Goal: Task Accomplishment & Management: Complete application form

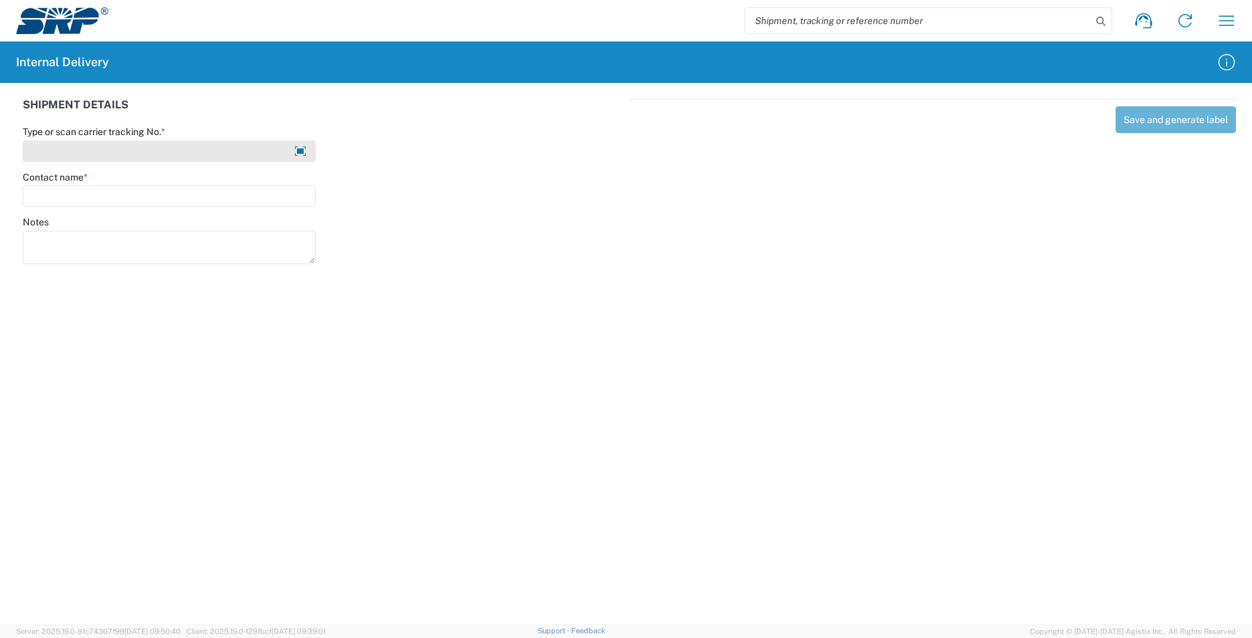
click at [120, 151] on input "Type or scan carrier tracking No. *" at bounding box center [169, 150] width 293 height 21
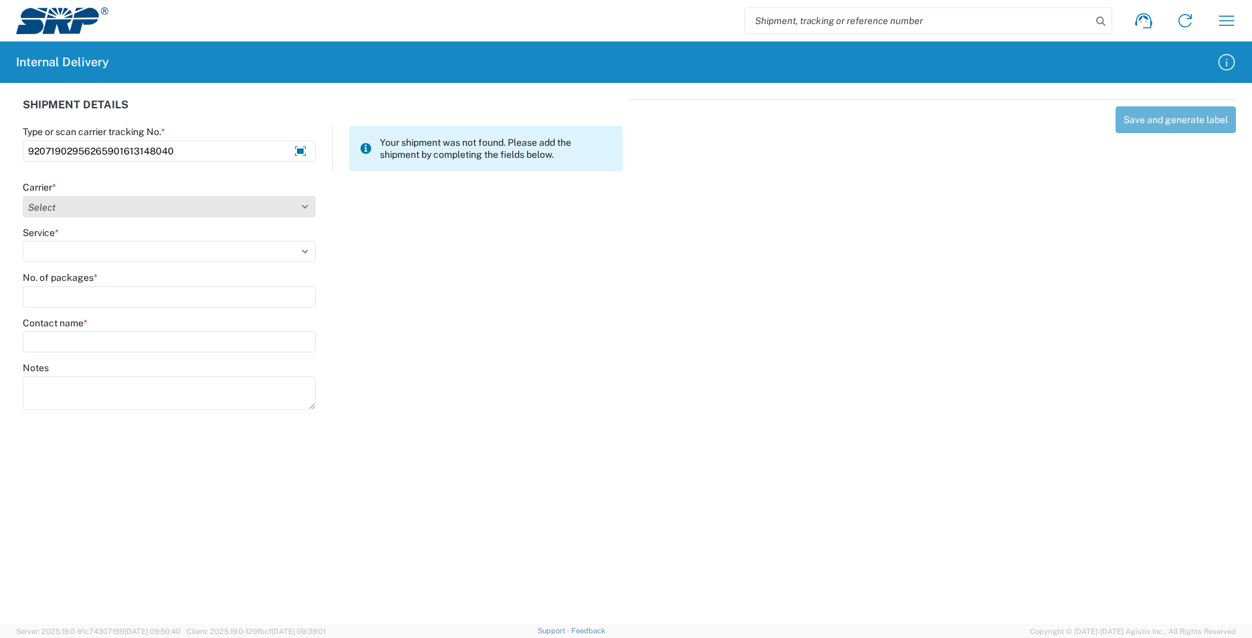
type input "92071902956265901613148040"
click at [74, 209] on select "Select AcctPay Amazon Logistics ATI Trucking BC Dimerco Logistics Empire Southw…" at bounding box center [169, 206] width 293 height 21
select select "137"
click at [23, 196] on select "Select AcctPay Amazon Logistics ATI Trucking BC Dimerco Logistics Empire Southw…" at bounding box center [169, 206] width 293 height 21
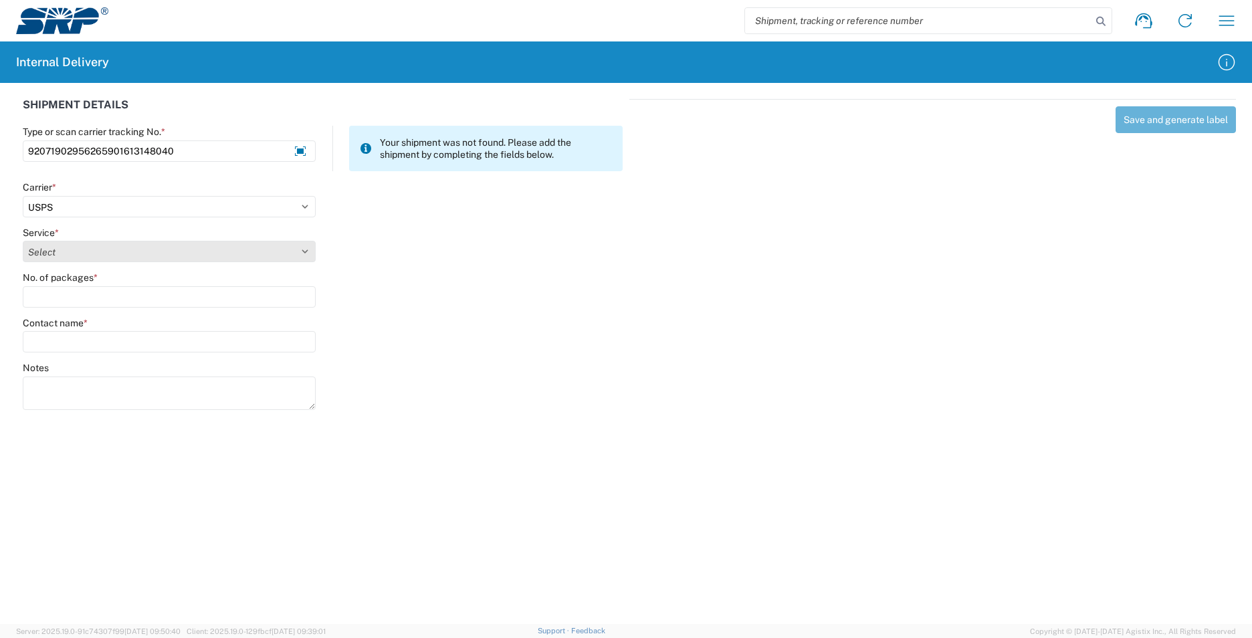
click at [57, 249] on select "Select 3 - 5 Day Bound Printed Matter Express Mail Flat-Rate Envelope Express M…" at bounding box center [169, 251] width 293 height 21
select select "17817"
click at [57, 249] on select "Select 3 - 5 Day Bound Printed Matter Express Mail Flat-Rate Envelope Express M…" at bounding box center [169, 251] width 293 height 21
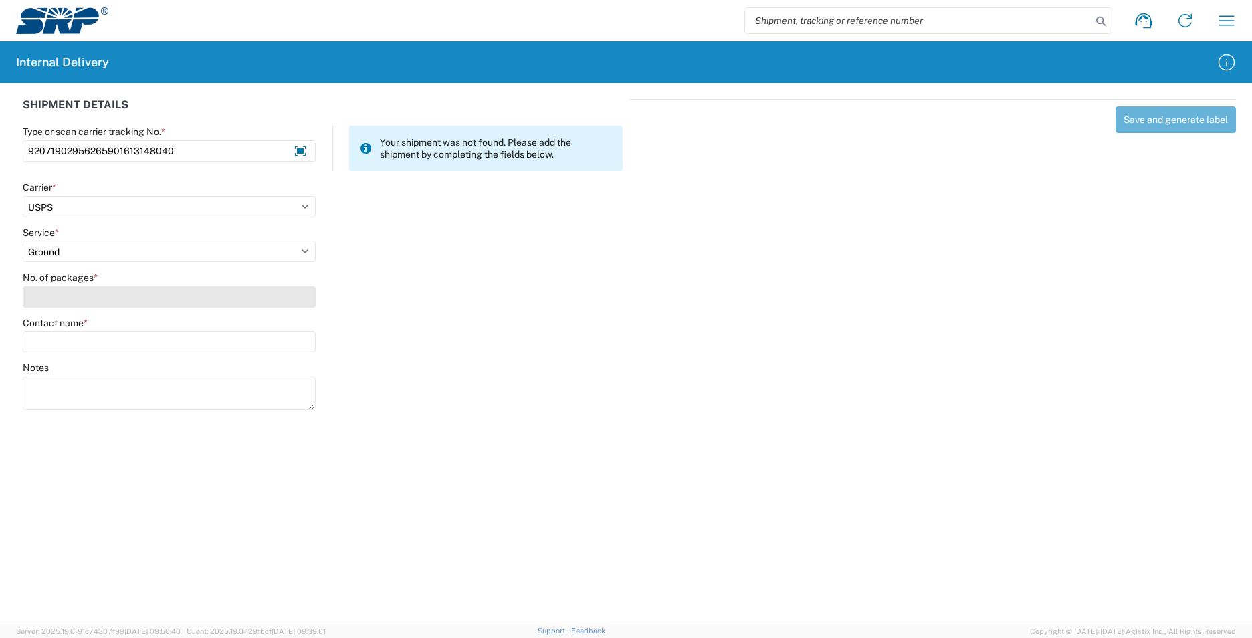
click at [82, 299] on input "No. of packages *" at bounding box center [169, 296] width 293 height 21
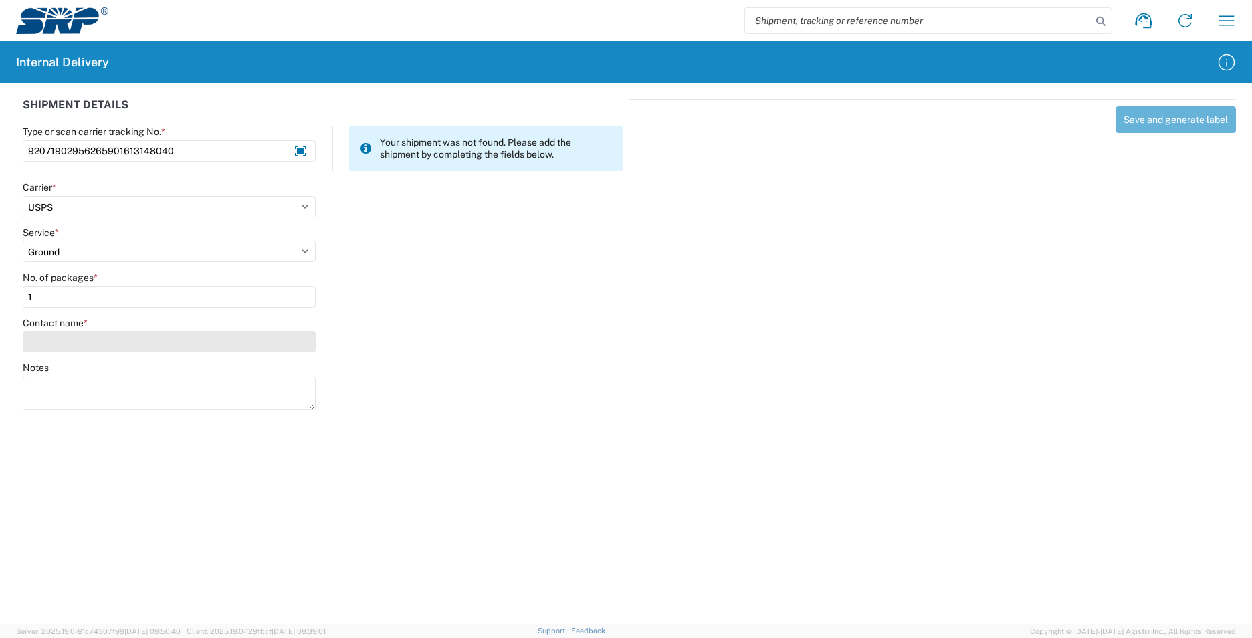
type input "1"
click at [78, 342] on input "Contact name *" at bounding box center [169, 341] width 293 height 21
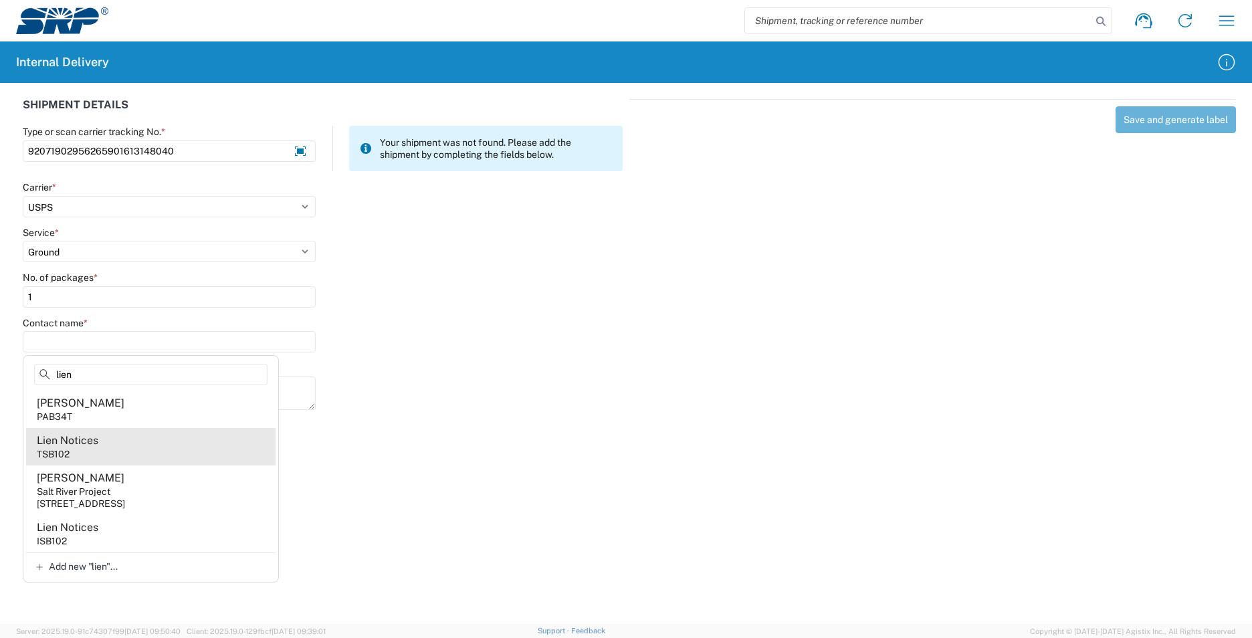
type input "lien"
click at [124, 450] on agx-address-suggestion-item "Lien Notices TSB102" at bounding box center [150, 446] width 249 height 37
type input "Lien Notices"
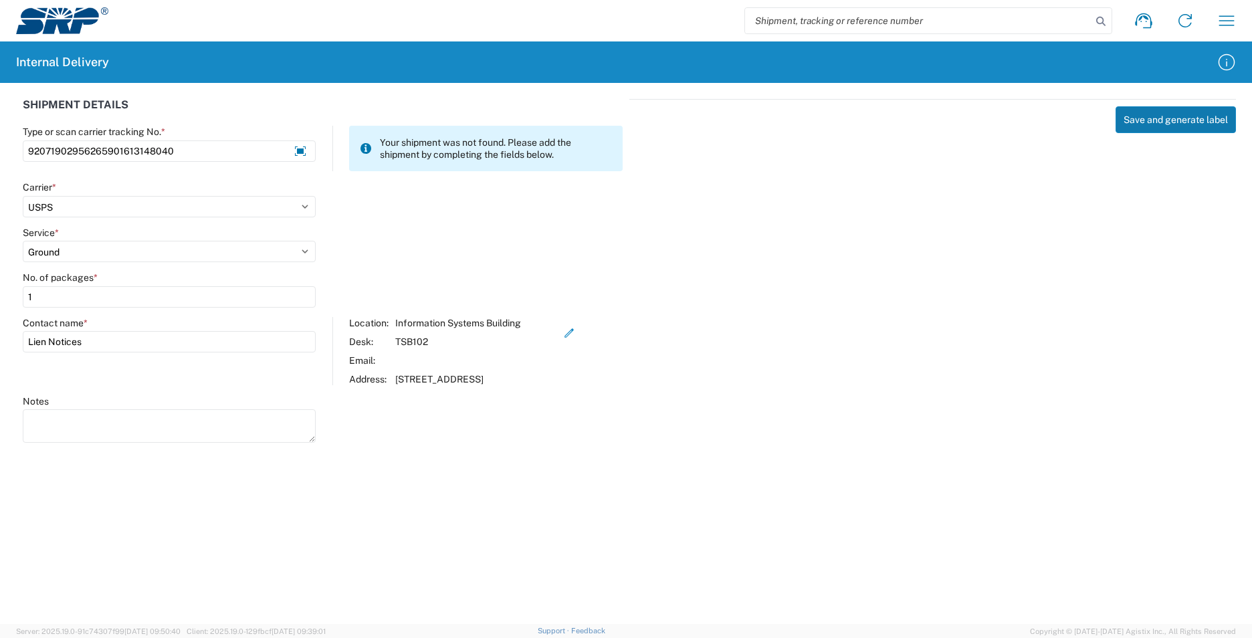
click at [1149, 123] on button "Save and generate label" at bounding box center [1175, 119] width 120 height 27
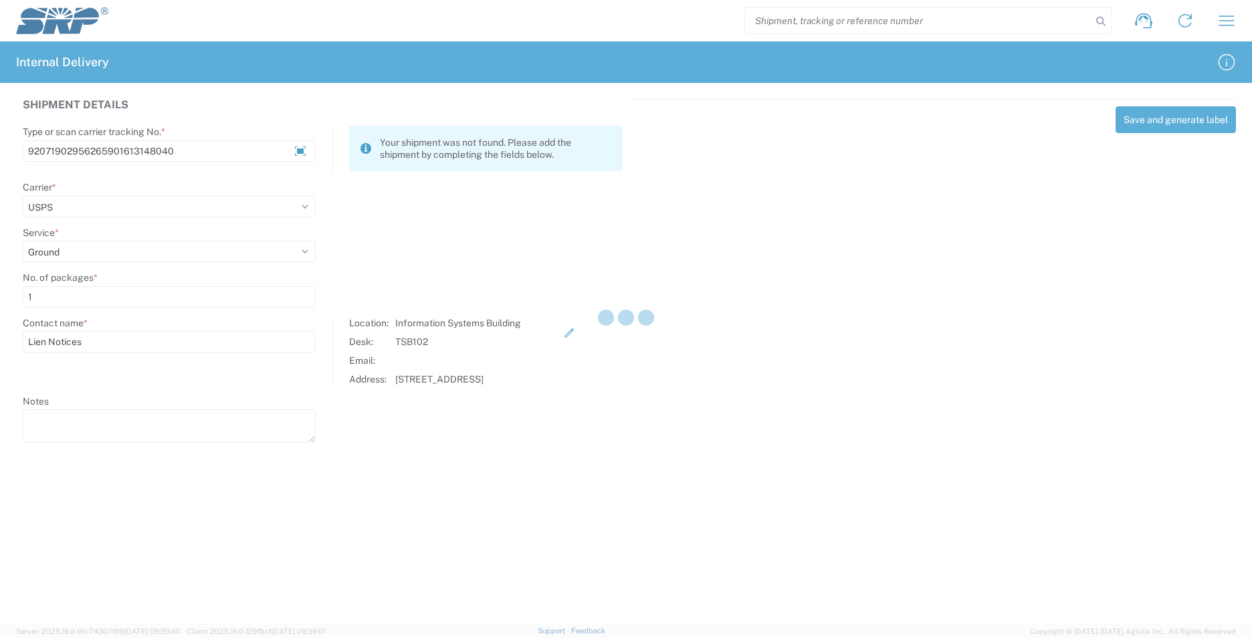
select select
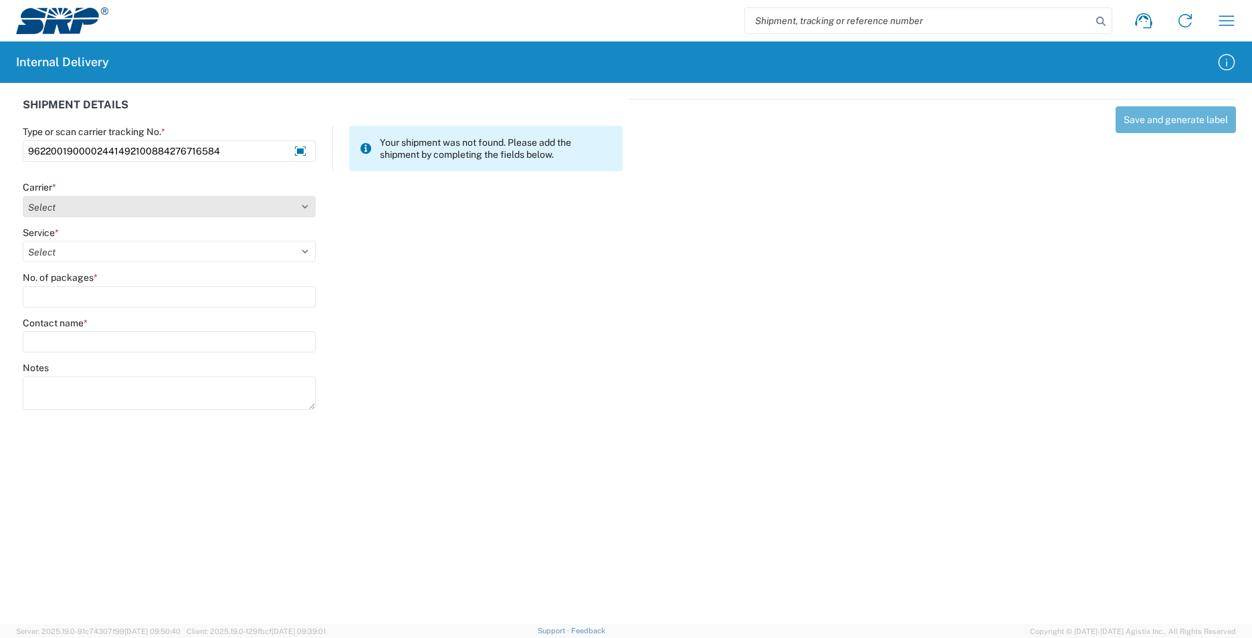
type input "9622001900002441492100884276716584"
click at [87, 207] on select "Select AcctPay Amazon Logistics ATI Trucking BC Dimerco Logistics Empire Southw…" at bounding box center [169, 206] width 293 height 21
select select "5"
click at [23, 196] on select "Select AcctPay Amazon Logistics ATI Trucking BC Dimerco Logistics Empire Southw…" at bounding box center [169, 206] width 293 height 21
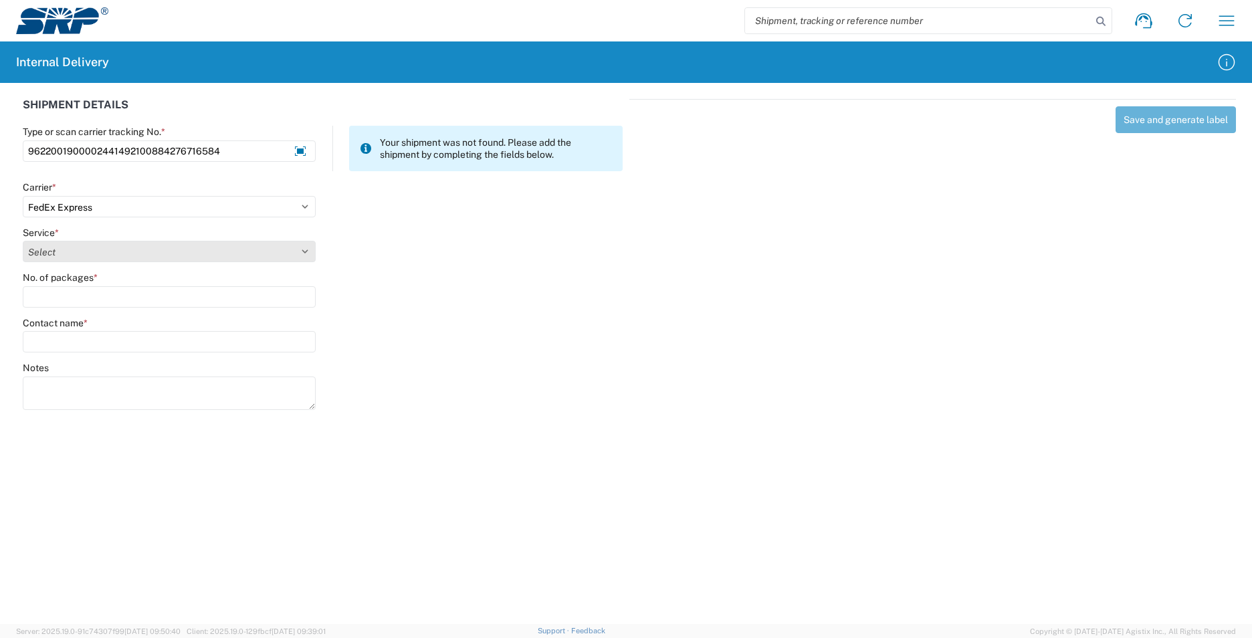
click at [77, 255] on select "Select 1Day Freight 2Day 2Day AM 2Day AM One Rate 2Day Freight 2Day One Rate 3 …" at bounding box center [169, 251] width 293 height 21
select select "12"
click at [77, 255] on select "Select 1Day Freight 2Day 2Day AM 2Day AM One Rate 2Day Freight 2Day One Rate 3 …" at bounding box center [169, 251] width 293 height 21
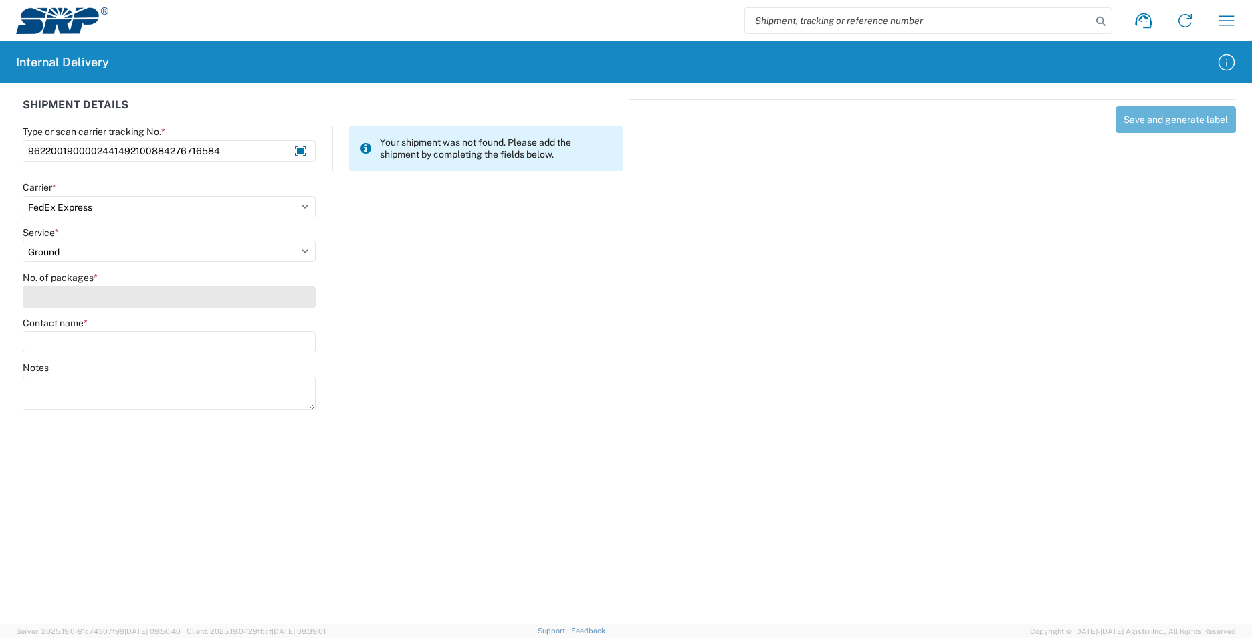
click at [72, 296] on input "No. of packages *" at bounding box center [169, 296] width 293 height 21
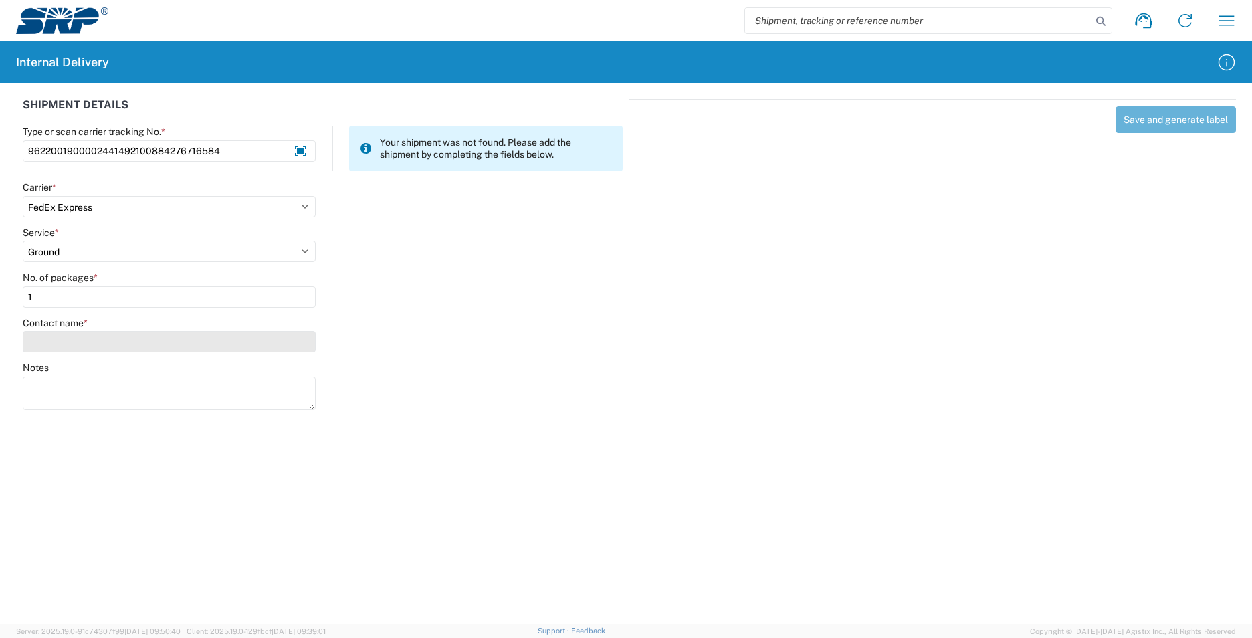
type input "1"
click at [90, 346] on input "Contact name *" at bounding box center [169, 341] width 293 height 21
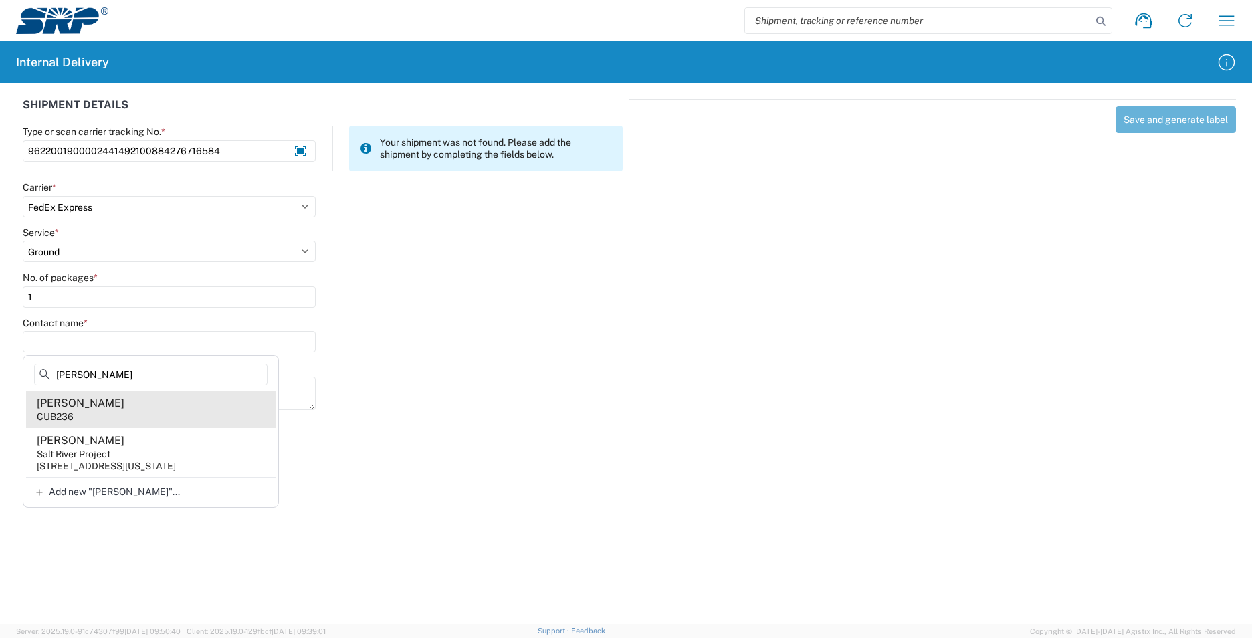
type input "[PERSON_NAME]"
click at [138, 415] on agx-address-suggestion-item "[PERSON_NAME] CUB236" at bounding box center [150, 409] width 249 height 37
type input "[PERSON_NAME]"
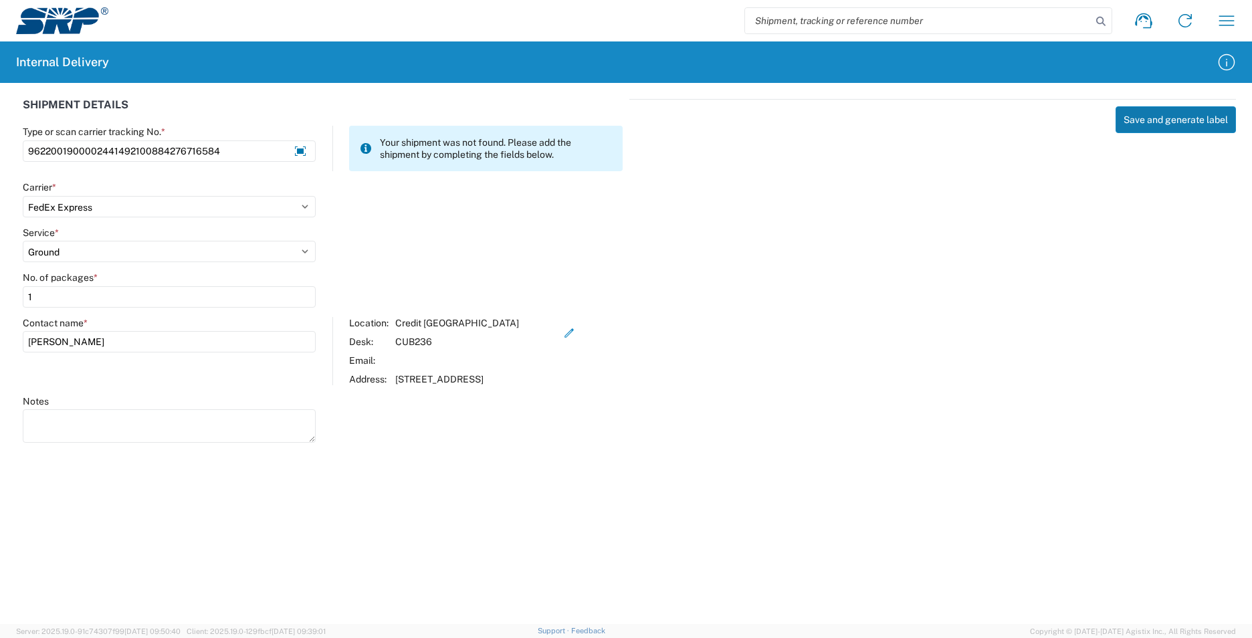
click at [1170, 120] on button "Save and generate label" at bounding box center [1175, 119] width 120 height 27
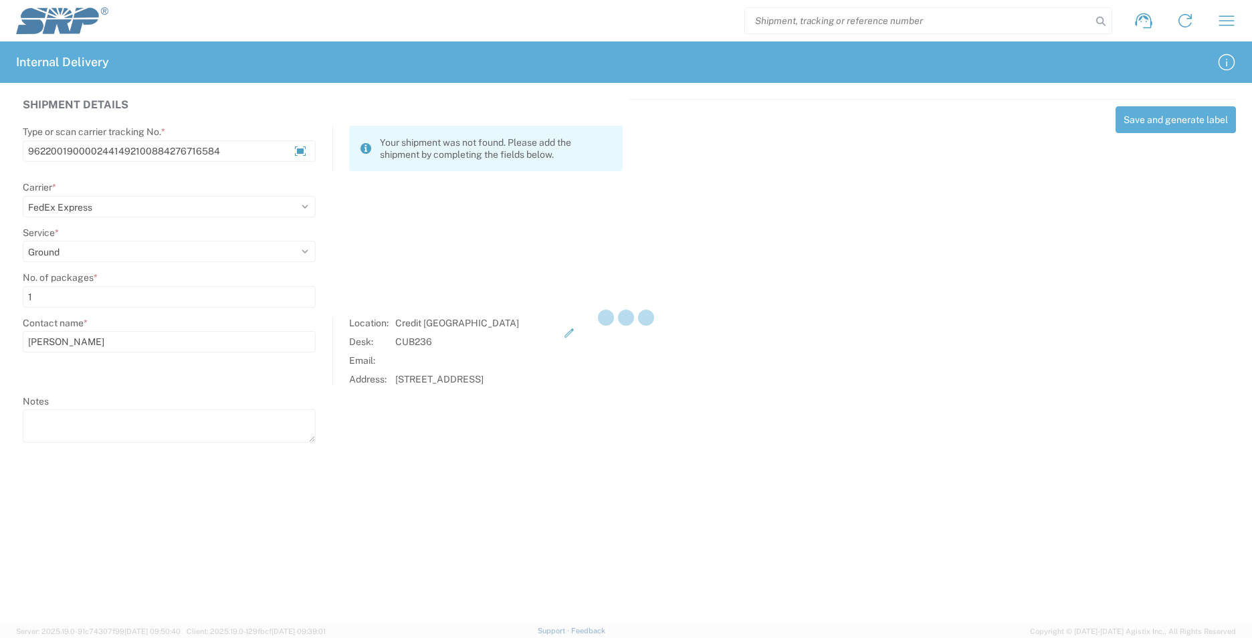
select select
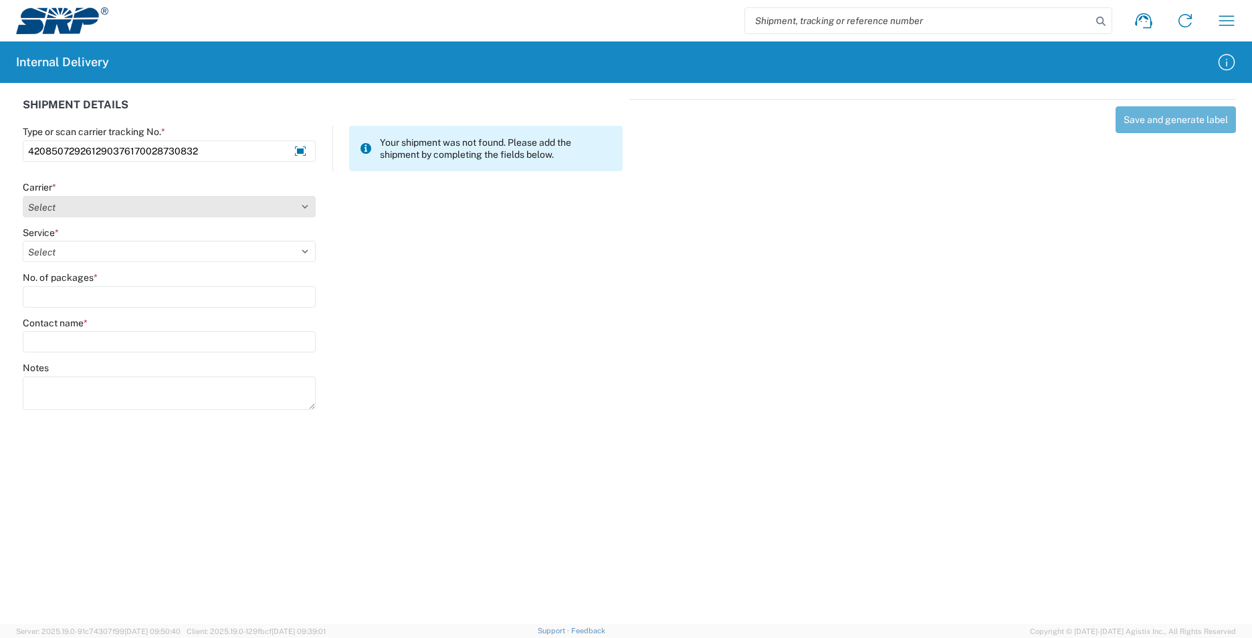
type input "420850729261290376170028730832"
click at [60, 209] on select "Select AcctPay Amazon Logistics ATI Trucking BC Dimerco Logistics Empire Southw…" at bounding box center [169, 206] width 293 height 21
select select "137"
click at [23, 196] on select "Select AcctPay Amazon Logistics ATI Trucking BC Dimerco Logistics Empire Southw…" at bounding box center [169, 206] width 293 height 21
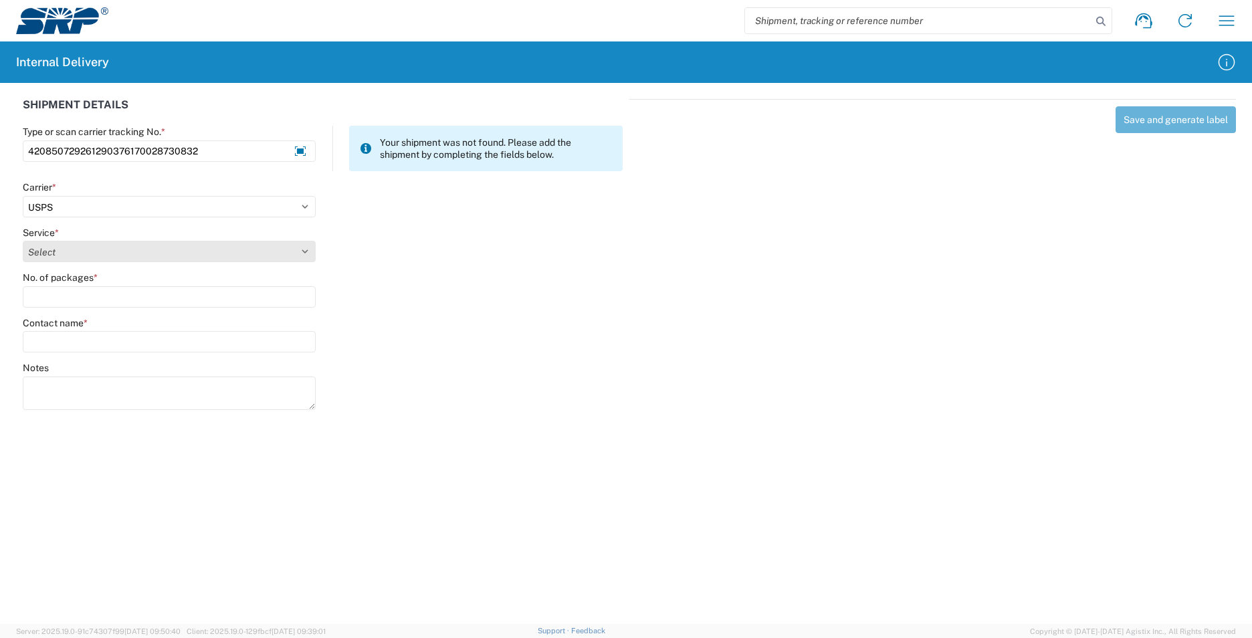
click at [72, 251] on select "Select 3 - 5 Day Bound Printed Matter Express Mail Flat-Rate Envelope Express M…" at bounding box center [169, 251] width 293 height 21
select select "17817"
click at [68, 248] on select "Select 3 - 5 Day Bound Printed Matter Express Mail Flat-Rate Envelope Express M…" at bounding box center [169, 251] width 293 height 21
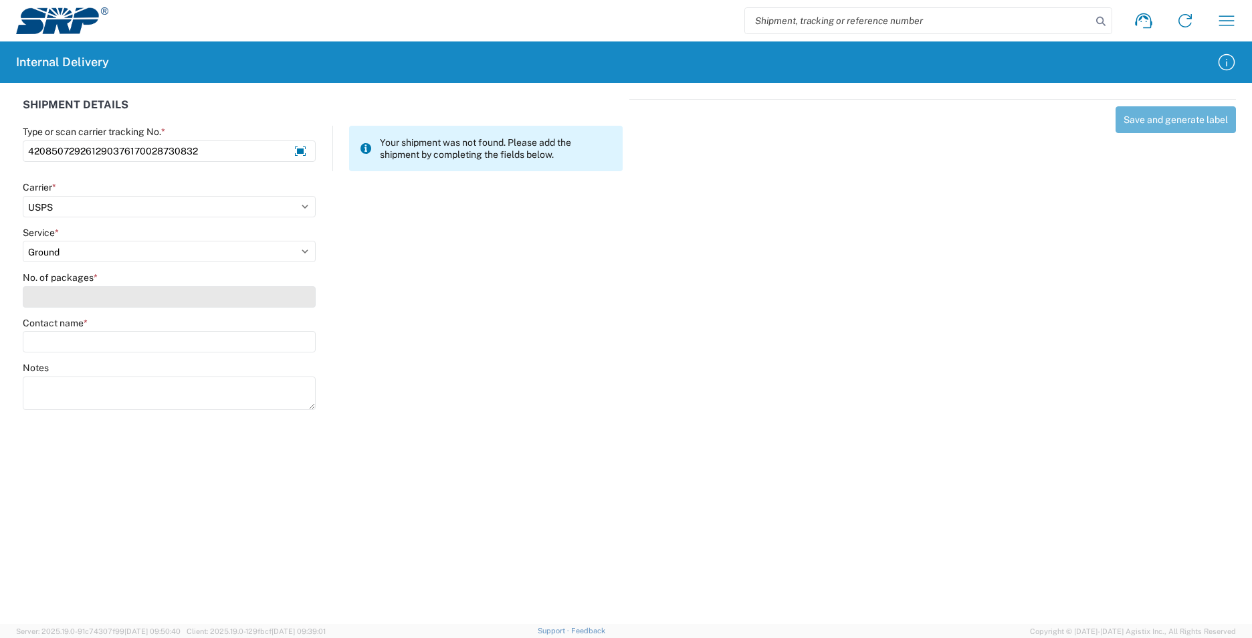
click at [63, 298] on input "No. of packages *" at bounding box center [169, 296] width 293 height 21
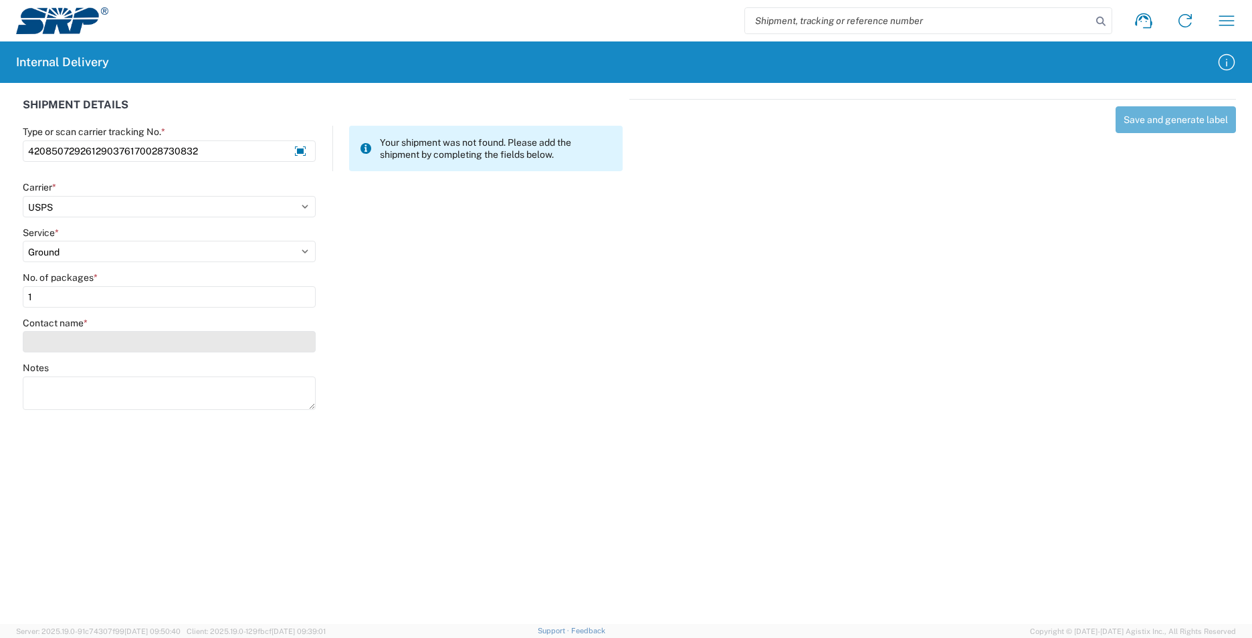
type input "1"
click at [73, 346] on input "Contact name *" at bounding box center [169, 341] width 293 height 21
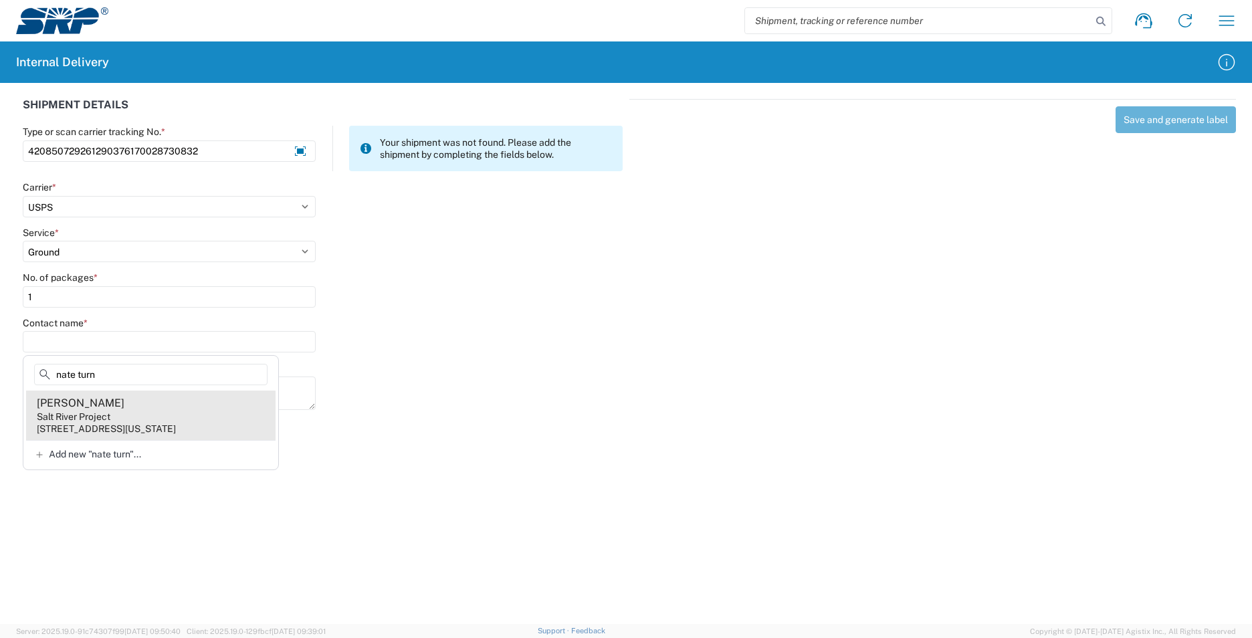
type input "nate turn"
click at [220, 417] on agx-address-suggestion-item "[PERSON_NAME] Salt River Project [STREET_ADDRESS][US_STATE]" at bounding box center [150, 415] width 249 height 49
type input "[PERSON_NAME]"
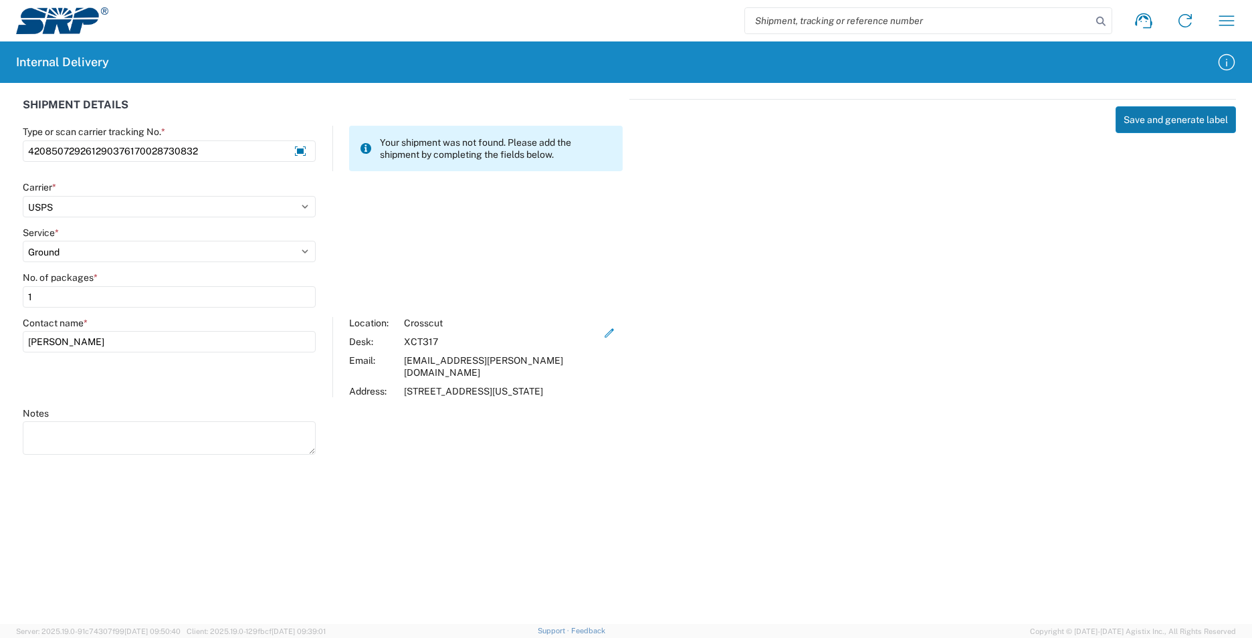
click at [1159, 118] on button "Save and generate label" at bounding box center [1175, 119] width 120 height 27
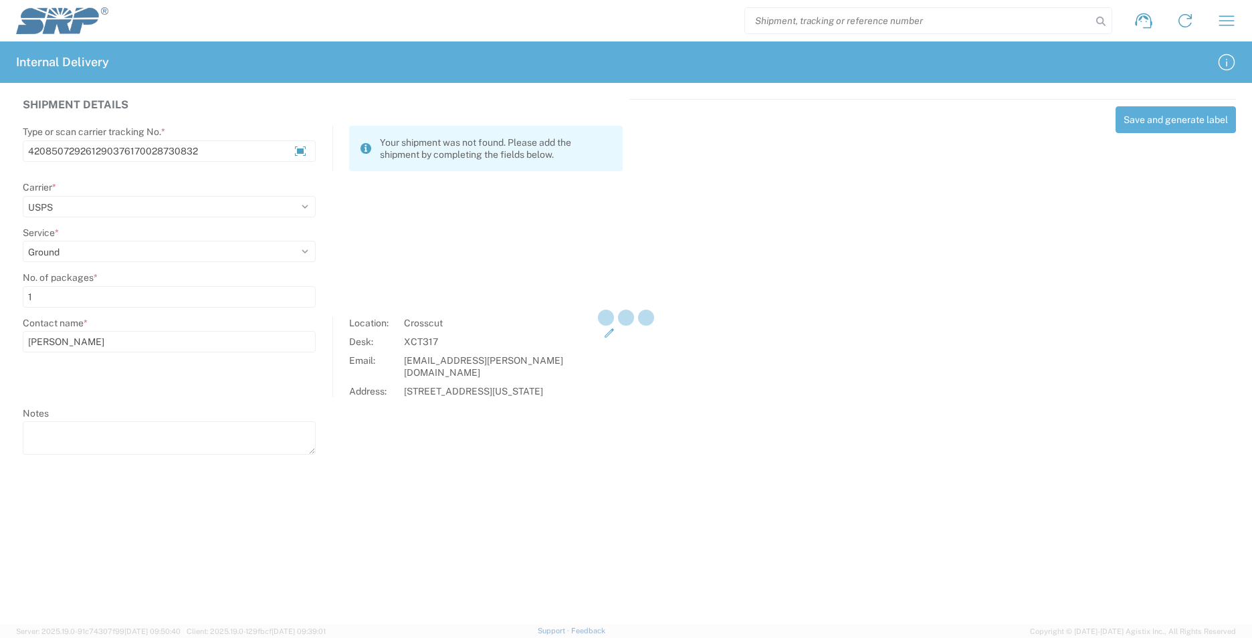
select select
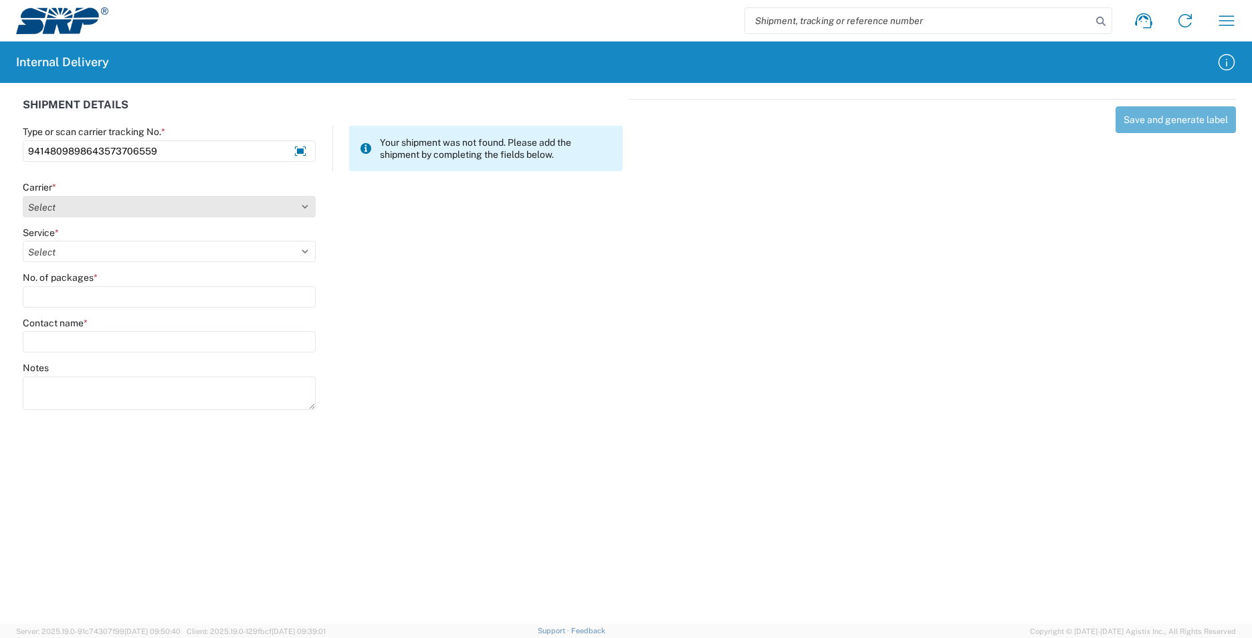
type input "9414809898643573706559"
click at [84, 212] on select "Select AcctPay Amazon Logistics ATI Trucking BC Dimerco Logistics Empire Southw…" at bounding box center [169, 206] width 293 height 21
click at [23, 196] on select "Select AcctPay Amazon Logistics ATI Trucking BC Dimerco Logistics Empire Southw…" at bounding box center [169, 206] width 293 height 21
click at [76, 212] on select "Select AcctPay Amazon Logistics ATI Trucking BC Dimerco Logistics Empire Southw…" at bounding box center [169, 206] width 293 height 21
select select "137"
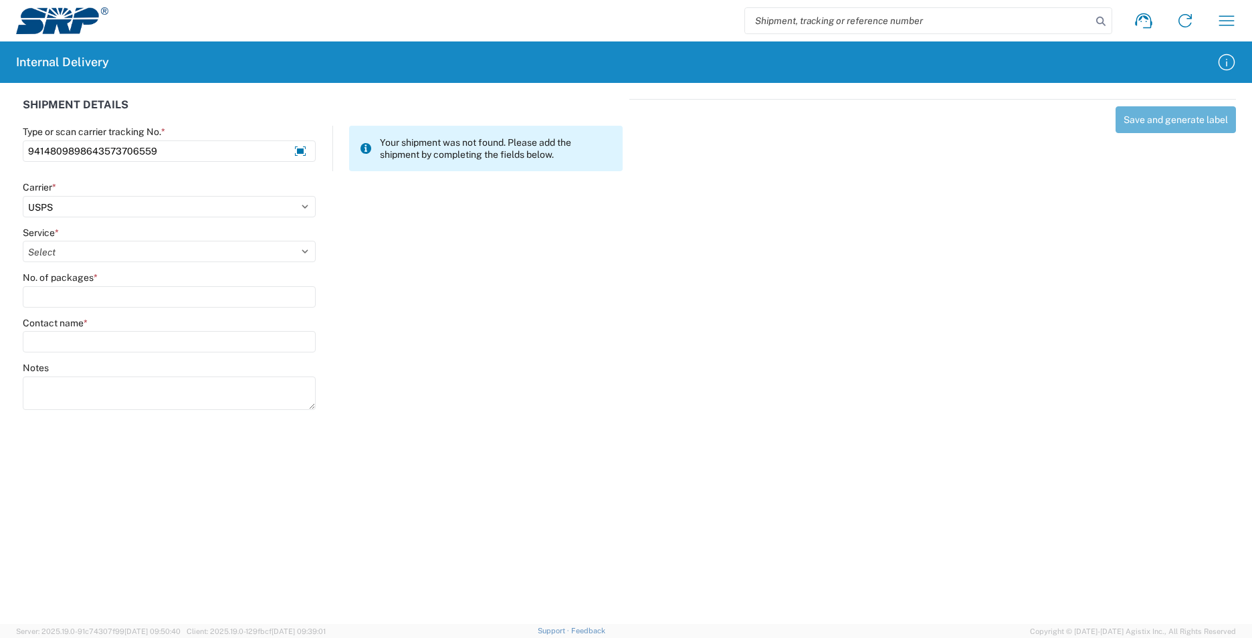
click at [23, 196] on select "Select AcctPay Amazon Logistics ATI Trucking BC Dimerco Logistics Empire Southw…" at bounding box center [169, 206] width 293 height 21
click at [69, 255] on select "Select 3 - 5 Day Bound Printed Matter Express Mail Flat-Rate Envelope Express M…" at bounding box center [169, 251] width 293 height 21
select select "17817"
click at [67, 255] on select "Select 3 - 5 Day Bound Printed Matter Express Mail Flat-Rate Envelope Express M…" at bounding box center [169, 251] width 293 height 21
click at [74, 291] on input "No. of packages *" at bounding box center [169, 296] width 293 height 21
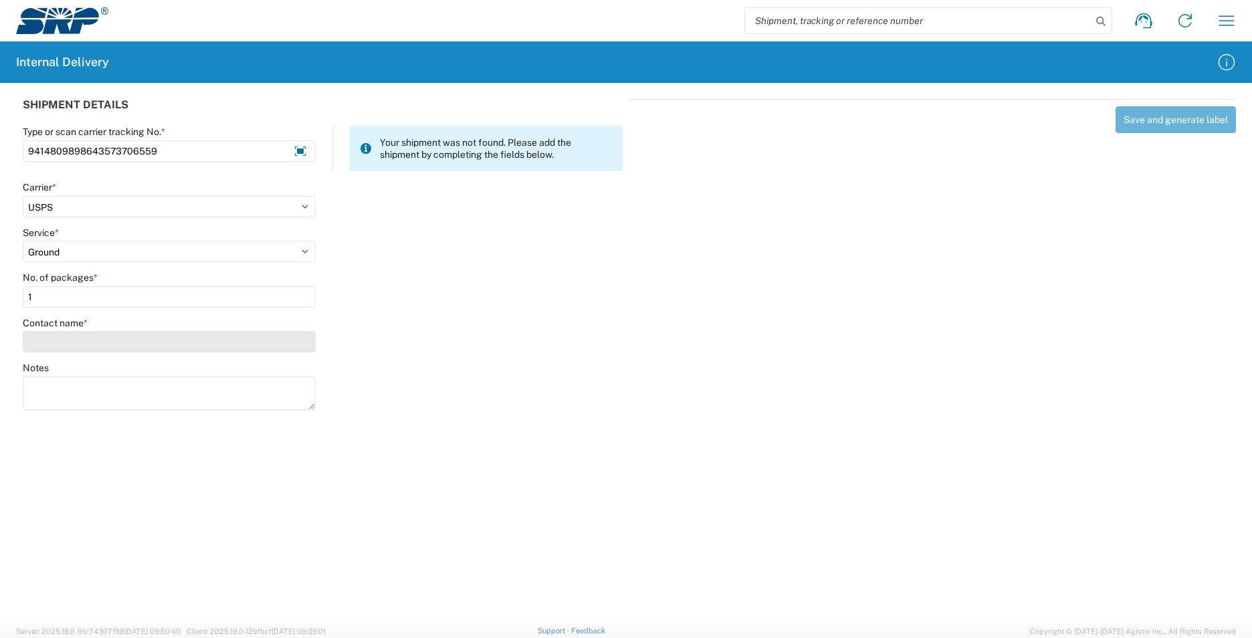
type input "1"
click at [74, 340] on input "Contact name *" at bounding box center [169, 341] width 293 height 21
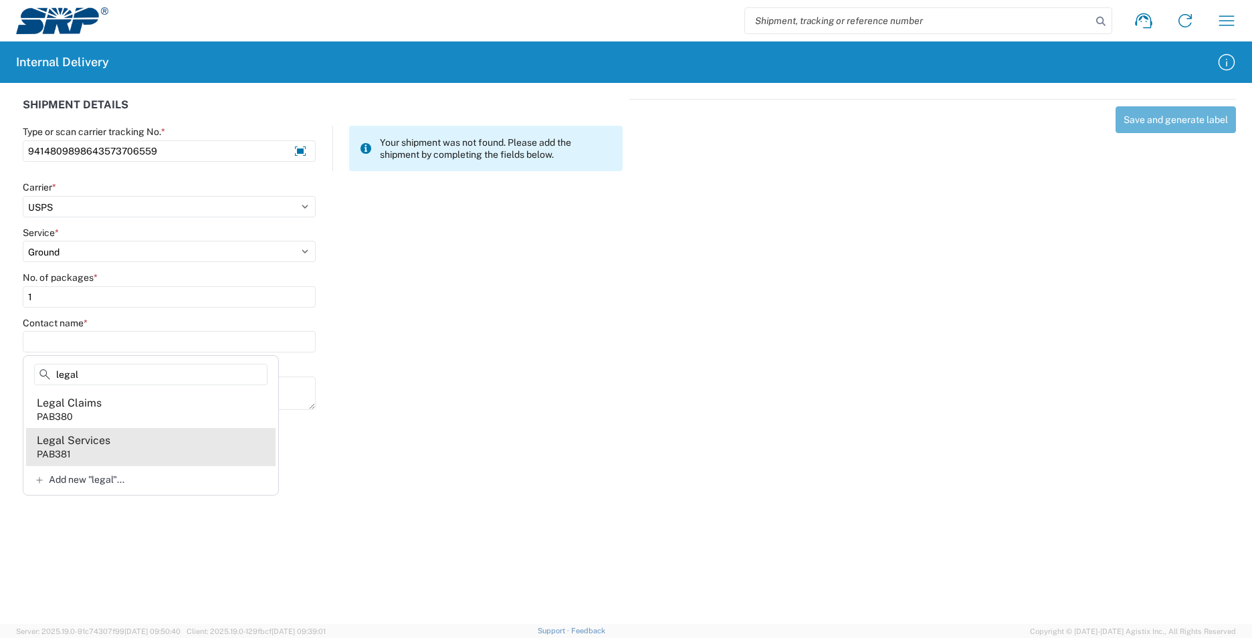
type input "legal"
click at [119, 447] on agx-address-suggestion-item "Legal Services PAB381" at bounding box center [150, 446] width 249 height 37
type input "Legal Services"
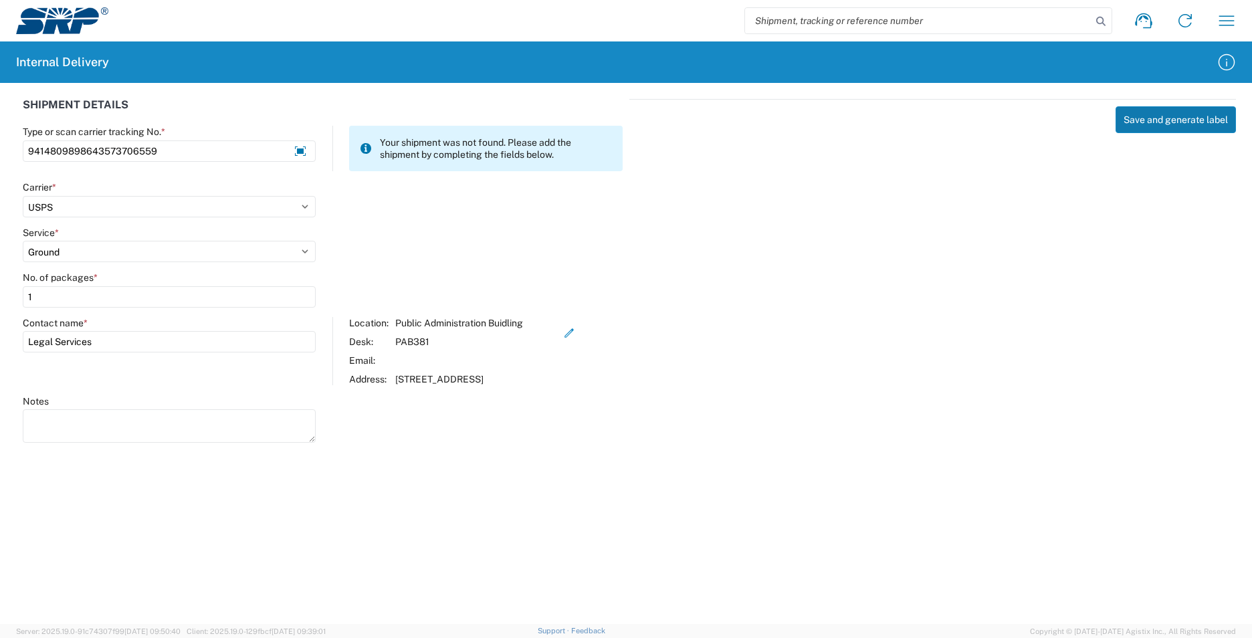
click at [1169, 112] on button "Save and generate label" at bounding box center [1175, 119] width 120 height 27
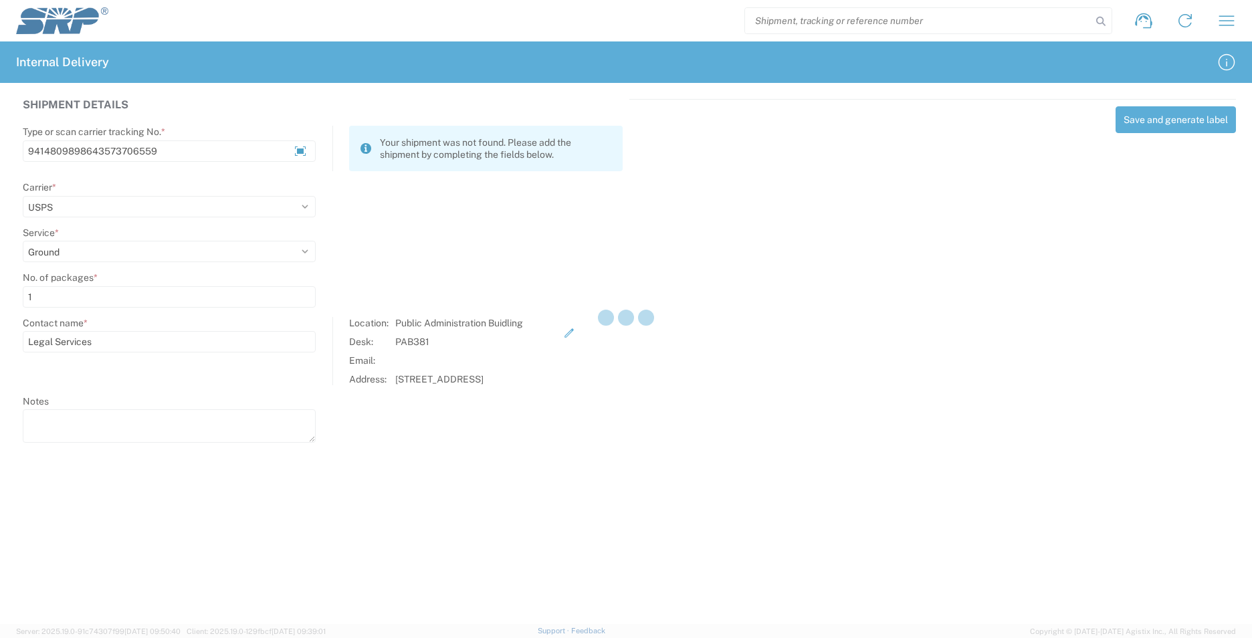
select select
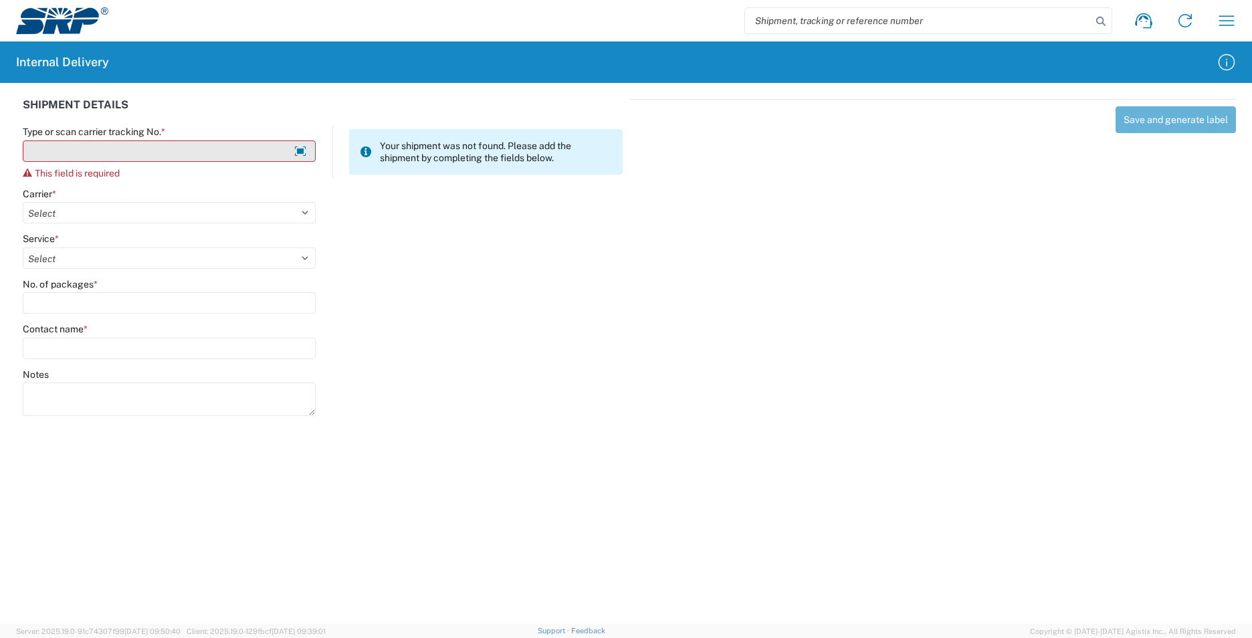
click at [248, 156] on input "Type or scan carrier tracking No. *" at bounding box center [169, 150] width 293 height 21
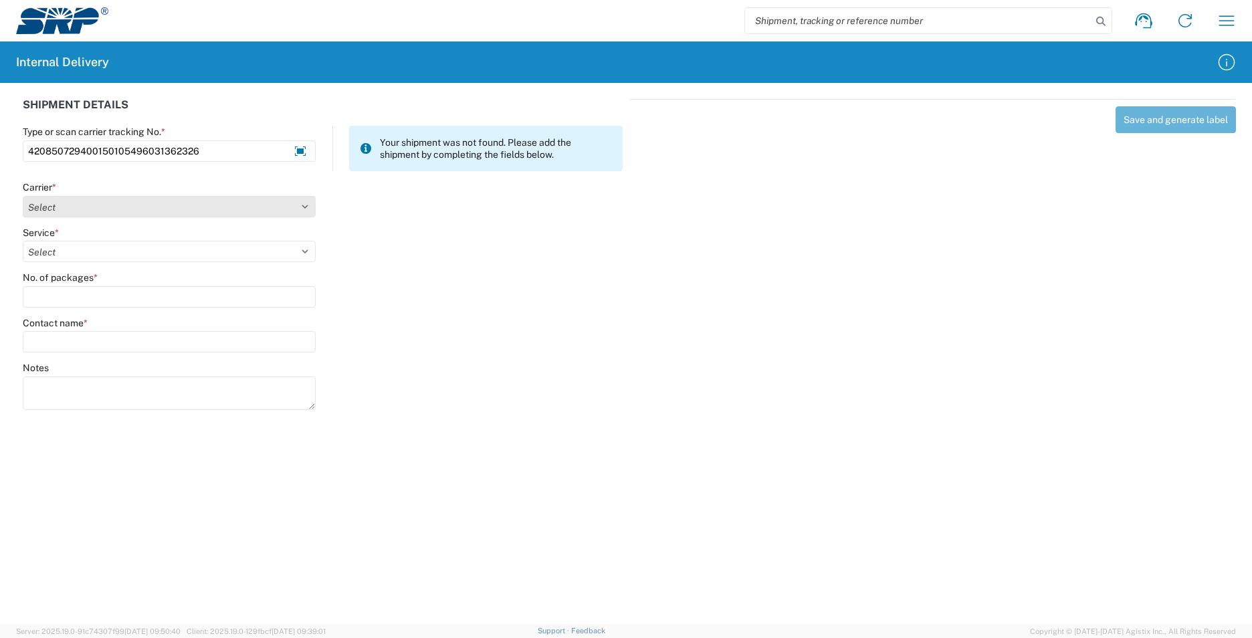
type input "420850729400150105496031362326"
click at [60, 206] on select "Select AcctPay Amazon Logistics ATI Trucking BC Dimerco Logistics Empire Southw…" at bounding box center [169, 206] width 293 height 21
select select "137"
click at [23, 196] on select "Select AcctPay Amazon Logistics ATI Trucking BC Dimerco Logistics Empire Southw…" at bounding box center [169, 206] width 293 height 21
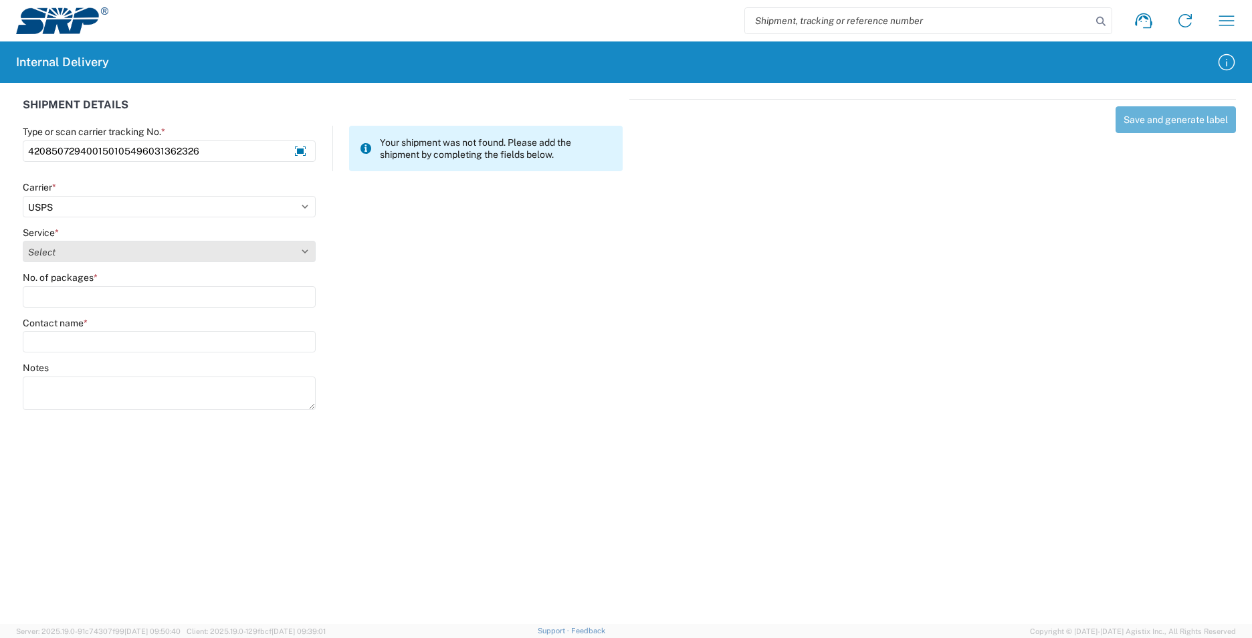
click at [56, 249] on select "Select 3 - 5 Day Bound Printed Matter Express Mail Flat-Rate Envelope Express M…" at bounding box center [169, 251] width 293 height 21
select select "17817"
click at [23, 241] on select "Select 3 - 5 Day Bound Printed Matter Express Mail Flat-Rate Envelope Express M…" at bounding box center [169, 251] width 293 height 21
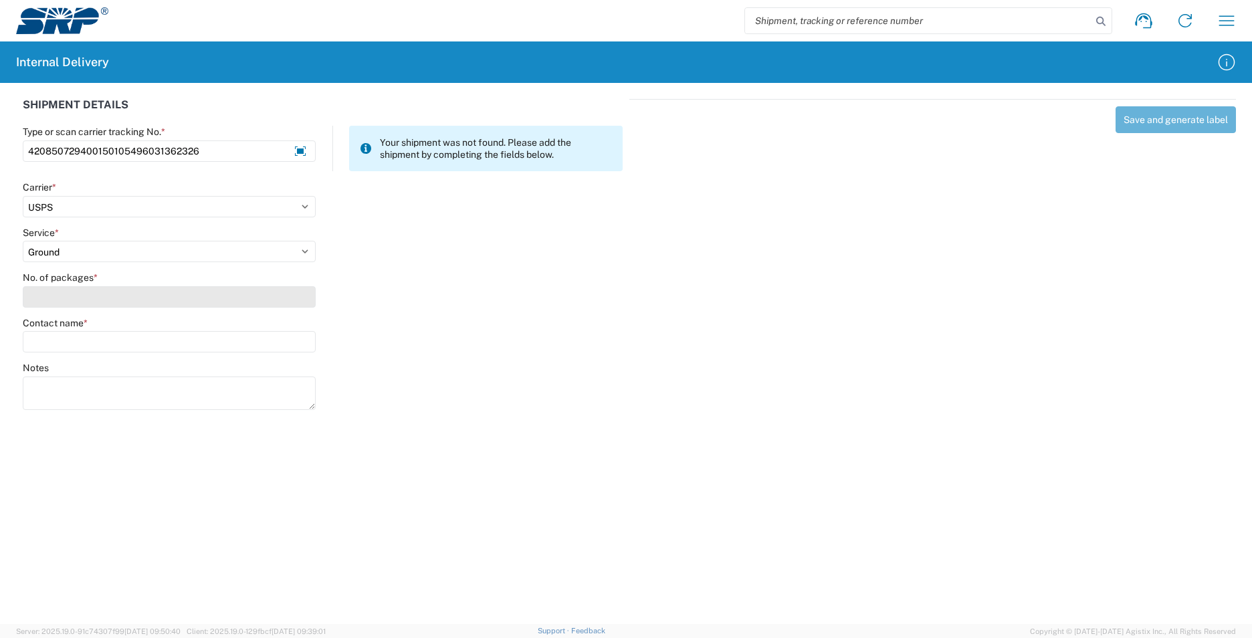
click at [49, 296] on input "No. of packages *" at bounding box center [169, 296] width 293 height 21
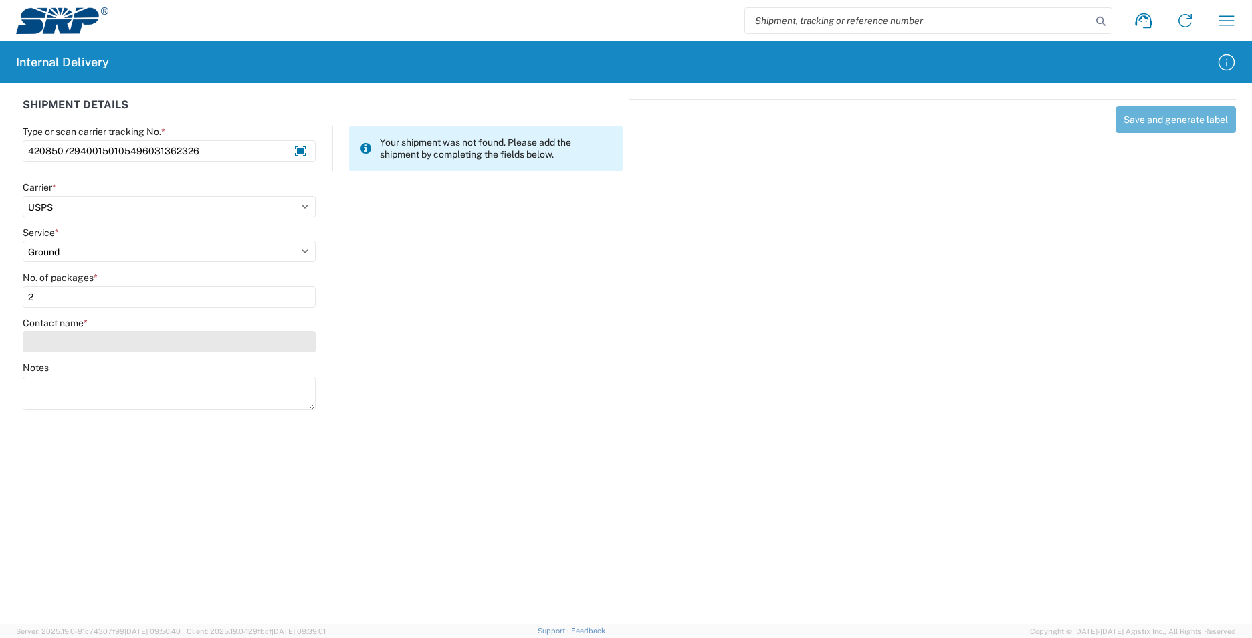
type input "2"
click at [53, 342] on input "Contact name *" at bounding box center [169, 341] width 293 height 21
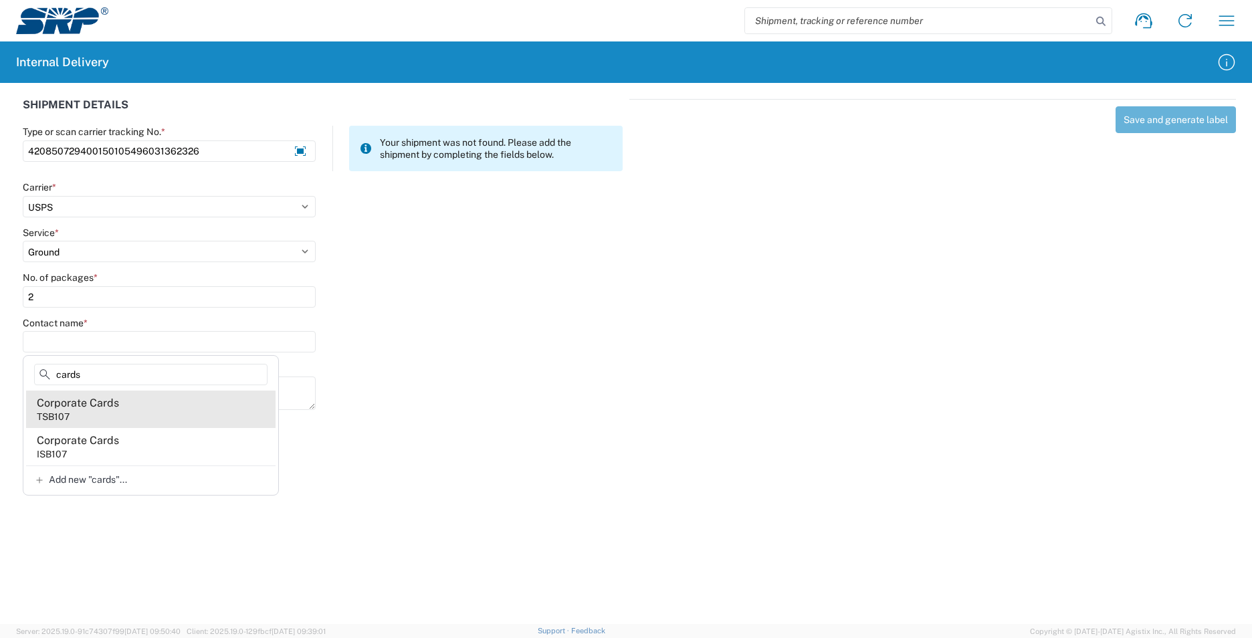
type input "cards"
click at [142, 407] on agx-address-suggestion-item "Corporate Cards TSB107" at bounding box center [150, 409] width 249 height 37
type input "Corporate Cards"
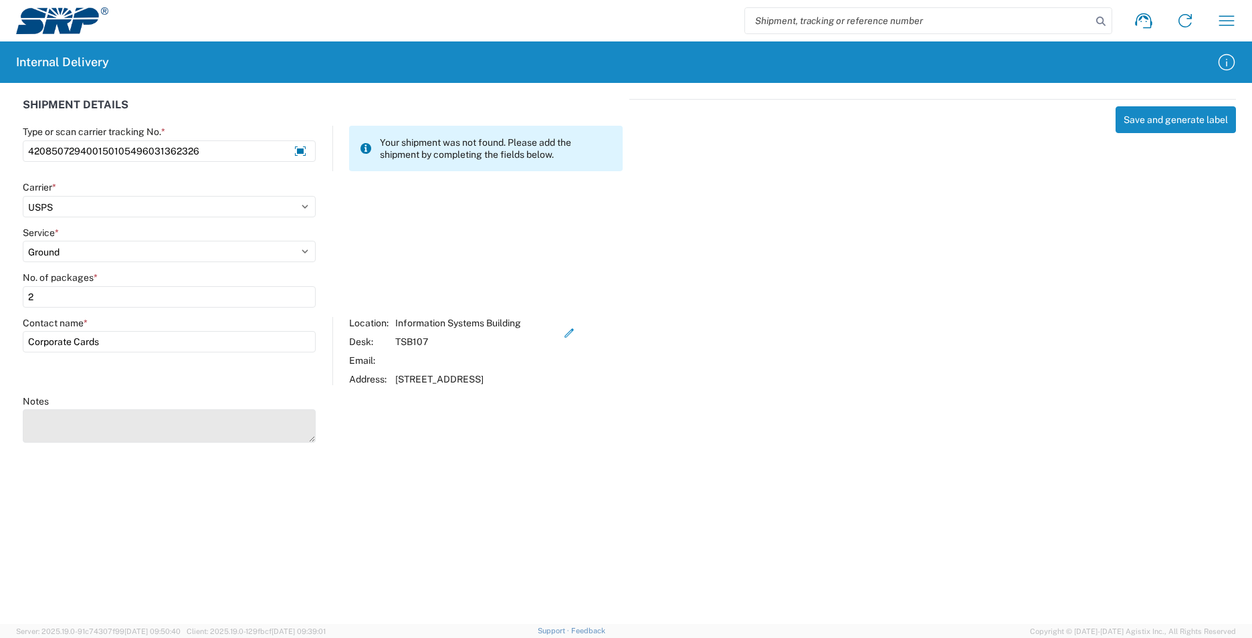
click at [59, 424] on textarea "Notes" at bounding box center [169, 425] width 293 height 33
type textarea "420850729400150105496031362265"
click at [1164, 118] on button "Save and generate label" at bounding box center [1175, 119] width 120 height 27
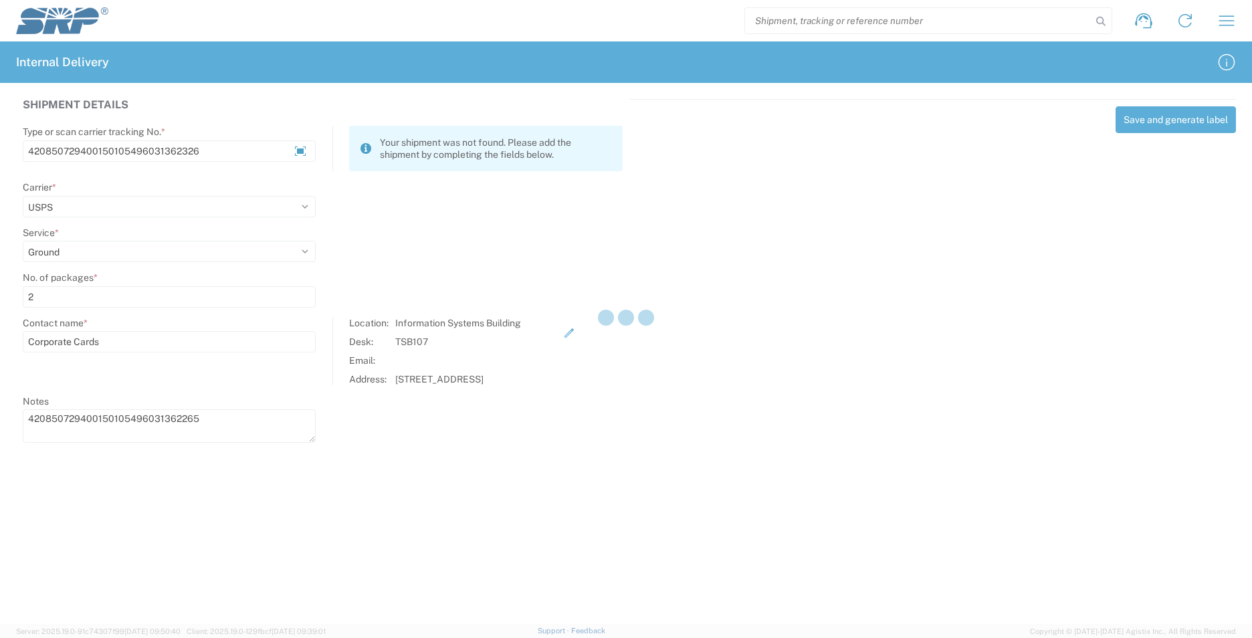
select select
